Goal: Information Seeking & Learning: Learn about a topic

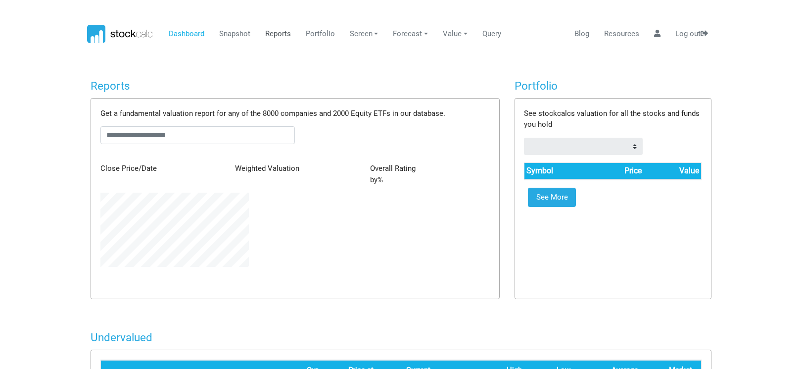
click at [285, 33] on link "Reports" at bounding box center [277, 34] width 33 height 19
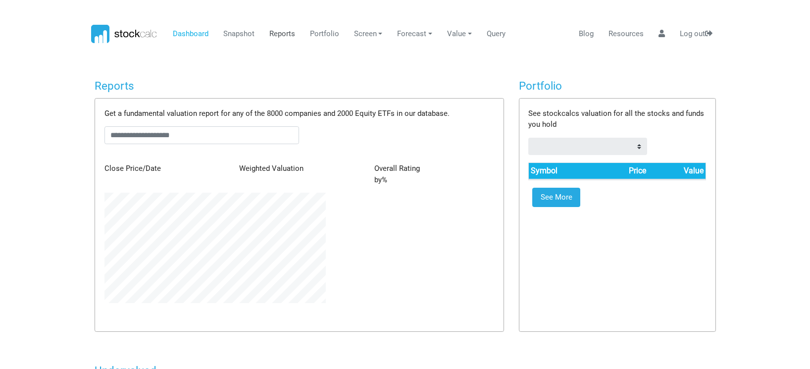
scroll to position [110, 236]
type input "******"
click at [273, 34] on link "Reports" at bounding box center [277, 34] width 33 height 19
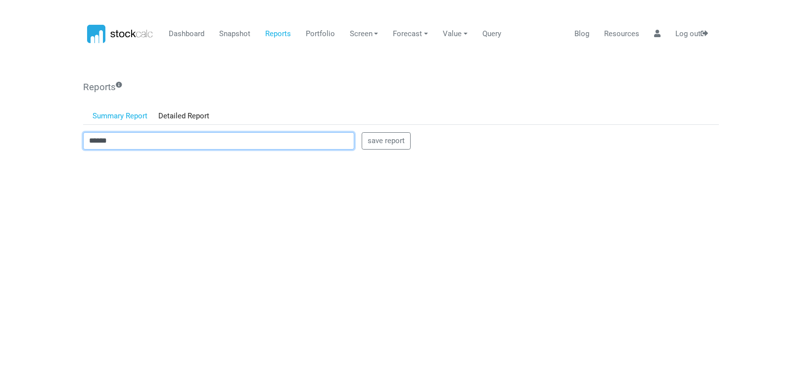
click at [139, 136] on input "******" at bounding box center [218, 141] width 271 height 18
drag, startPoint x: 139, startPoint y: 136, endPoint x: 36, endPoint y: 137, distance: 103.0
click at [36, 137] on body "Dashboard Snapshot Reports Portfolio Screen Stock Screener Sector ETF Industry …" at bounding box center [401, 184] width 802 height 369
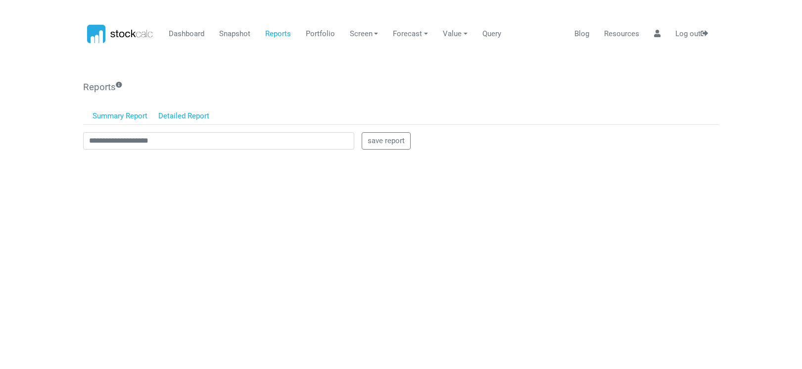
click at [195, 112] on link "Detailed Report" at bounding box center [184, 116] width 62 height 17
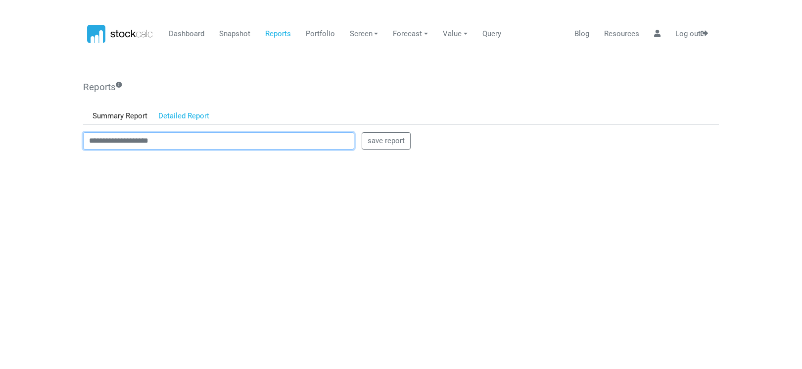
click at [94, 143] on input "text" at bounding box center [218, 141] width 271 height 18
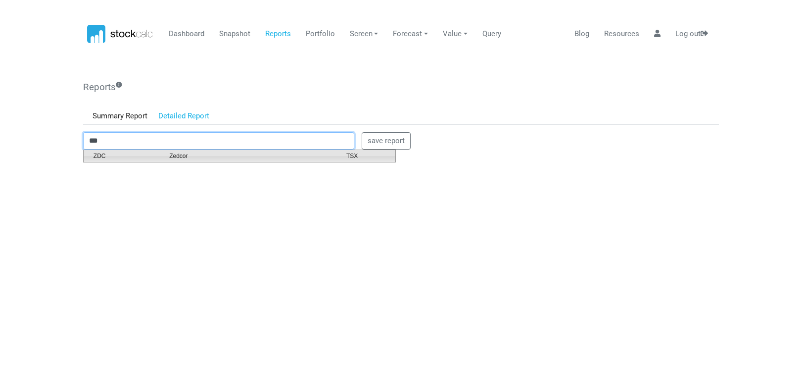
click at [182, 159] on span "Zedcor" at bounding box center [250, 155] width 177 height 9
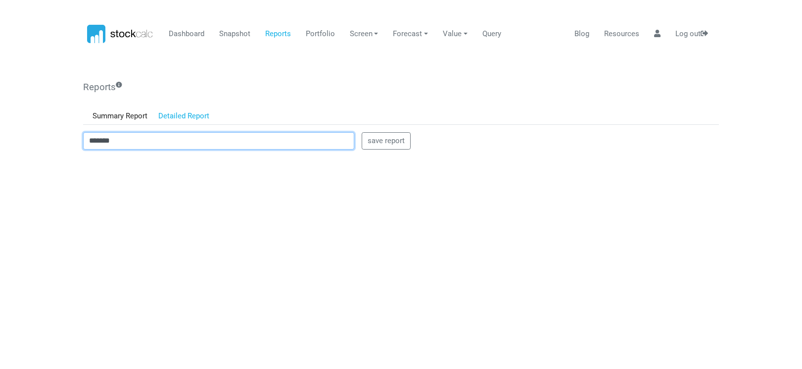
type input "*******"
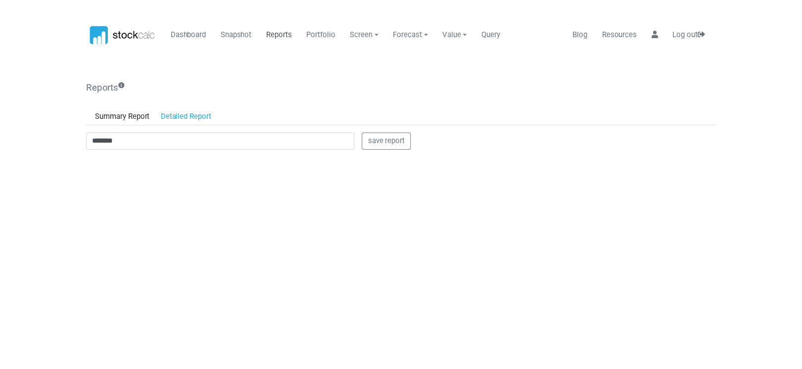
scroll to position [0, 0]
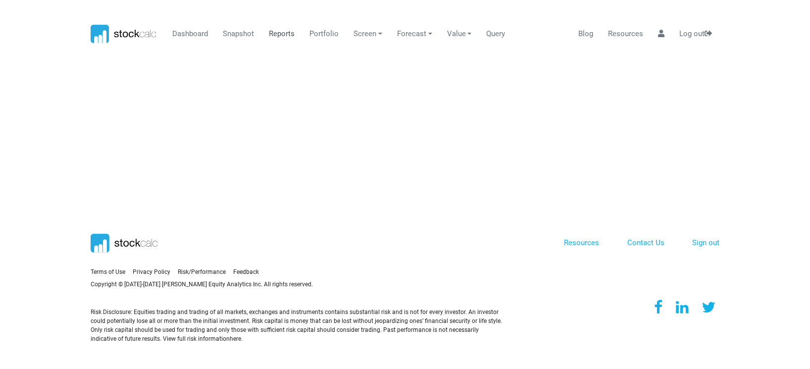
click at [275, 36] on link "Reports" at bounding box center [281, 34] width 33 height 19
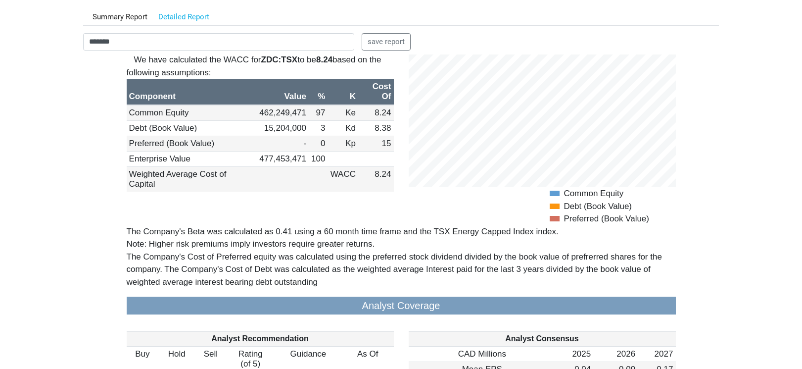
scroll to position [990, 0]
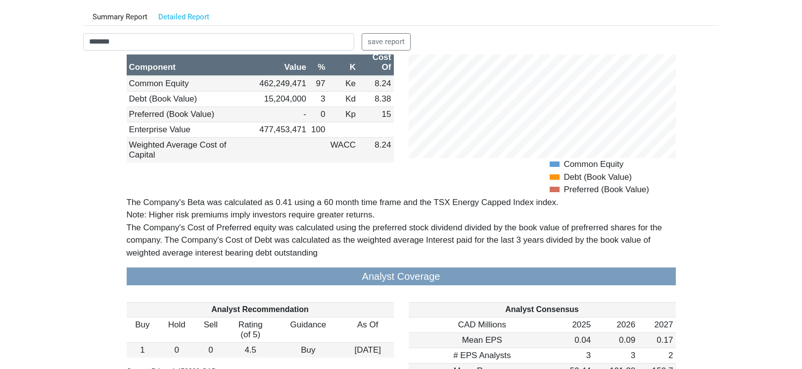
click at [14, 155] on body "Dashboard Snapshot Reports Portfolio Screen Stock Screener Sector ETF Industry …" at bounding box center [401, 85] width 802 height 369
click at [34, 163] on body "Dashboard Snapshot Reports Portfolio Screen Stock Screener Sector ETF Industry …" at bounding box center [401, 85] width 802 height 369
